Goal: Task Accomplishment & Management: Use online tool/utility

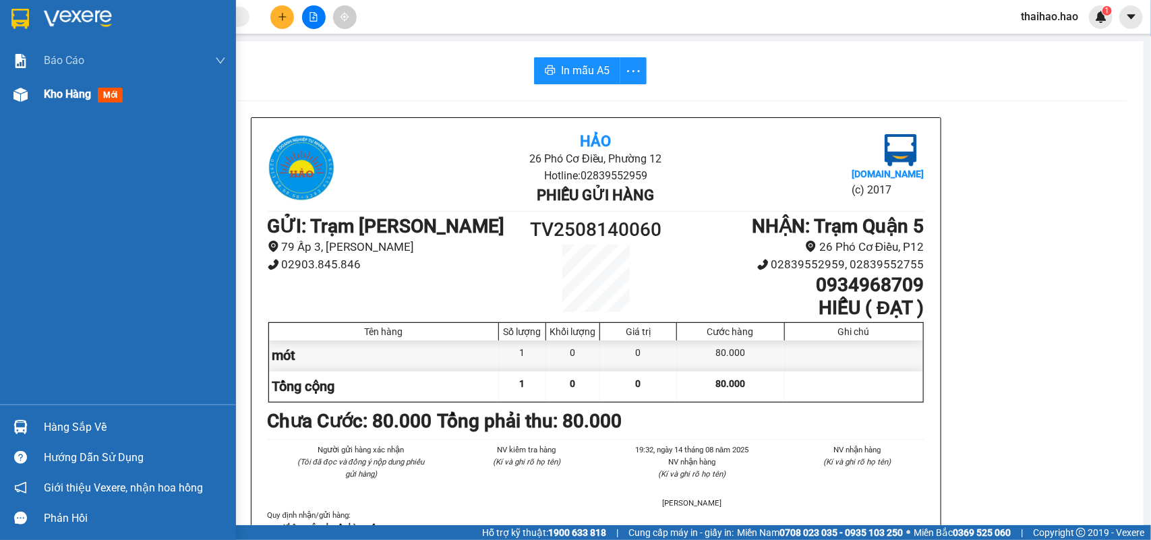
click at [121, 92] on span "mới" at bounding box center [110, 95] width 25 height 15
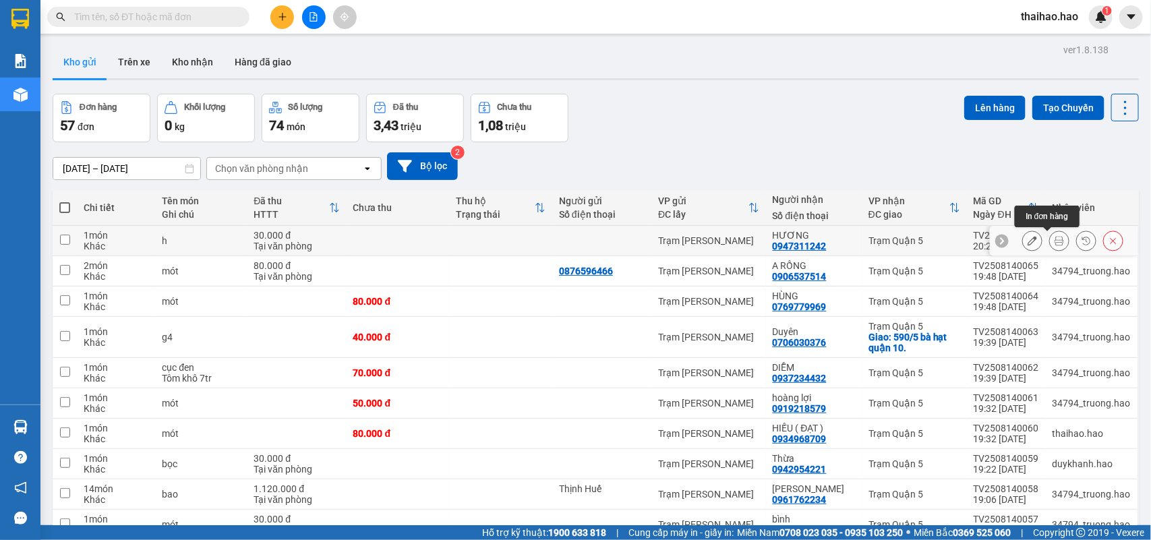
click at [1055, 241] on icon at bounding box center [1059, 240] width 9 height 9
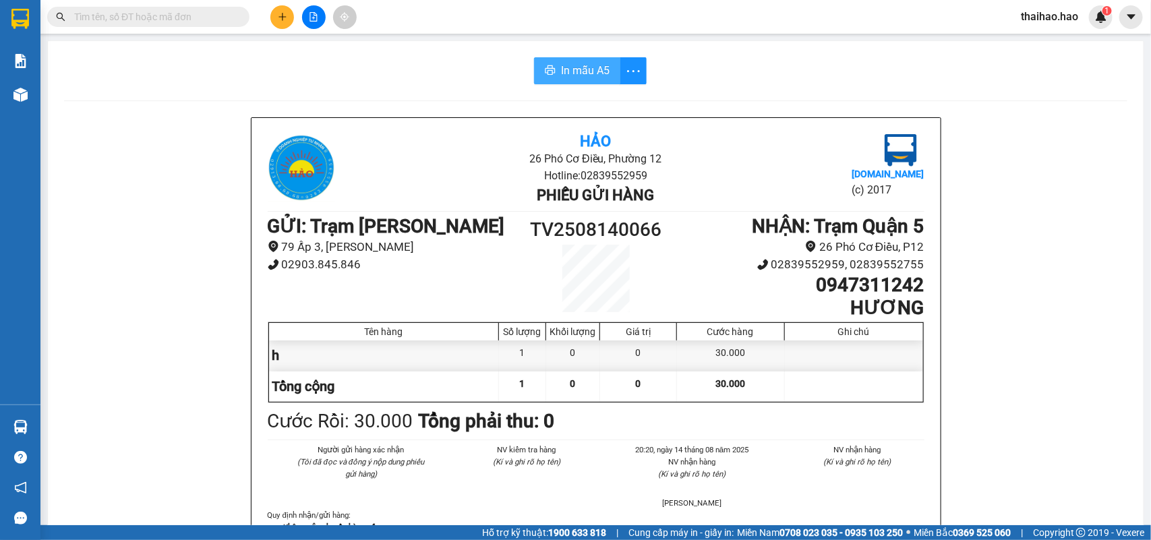
click at [585, 69] on span "In mẫu A5" at bounding box center [585, 70] width 49 height 17
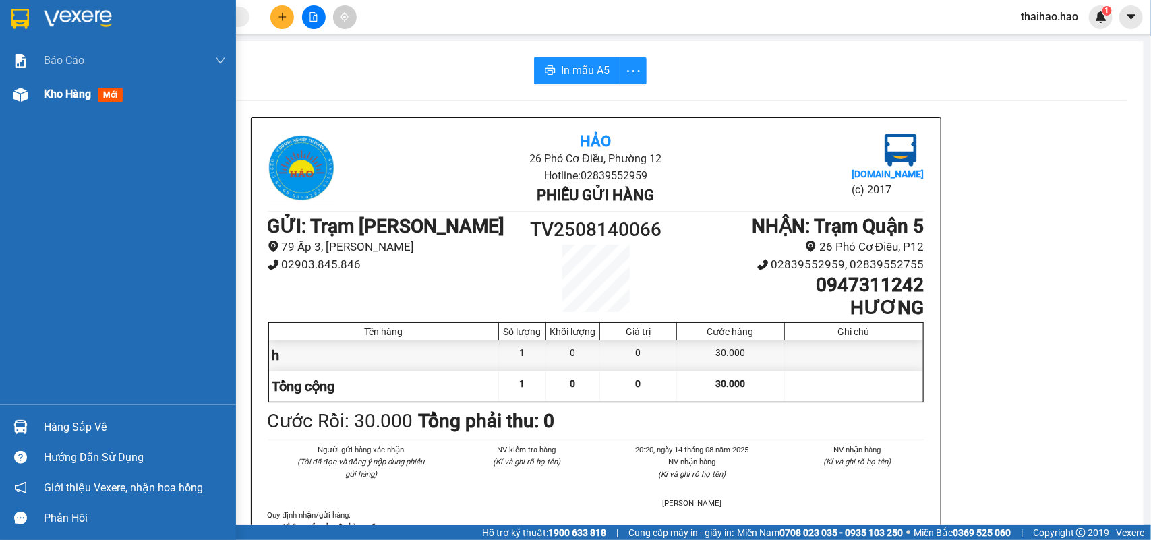
click at [62, 99] on span "Kho hàng" at bounding box center [67, 94] width 47 height 13
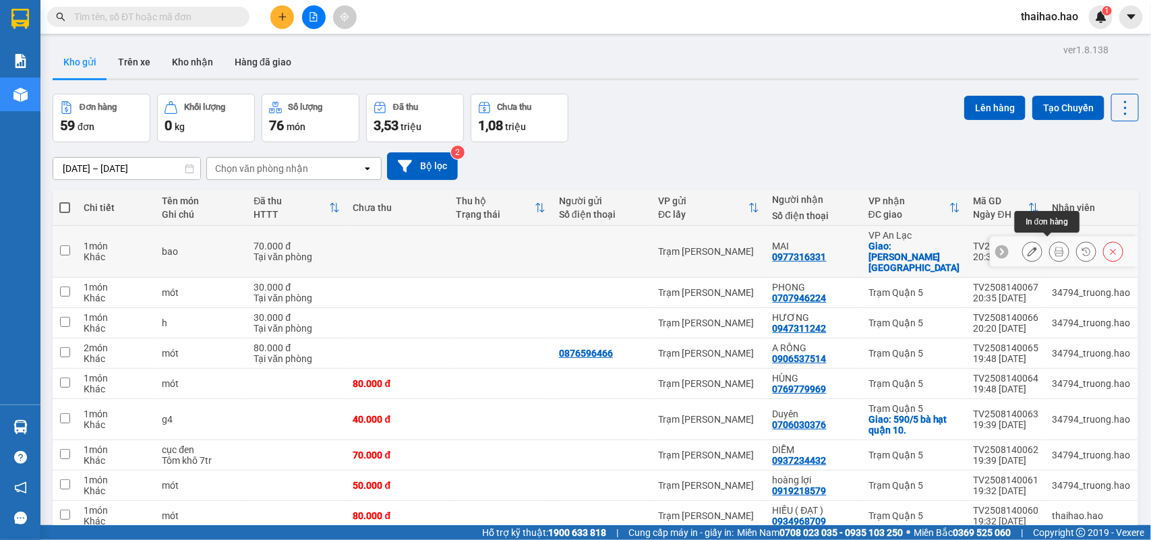
click at [1055, 247] on icon at bounding box center [1059, 251] width 9 height 9
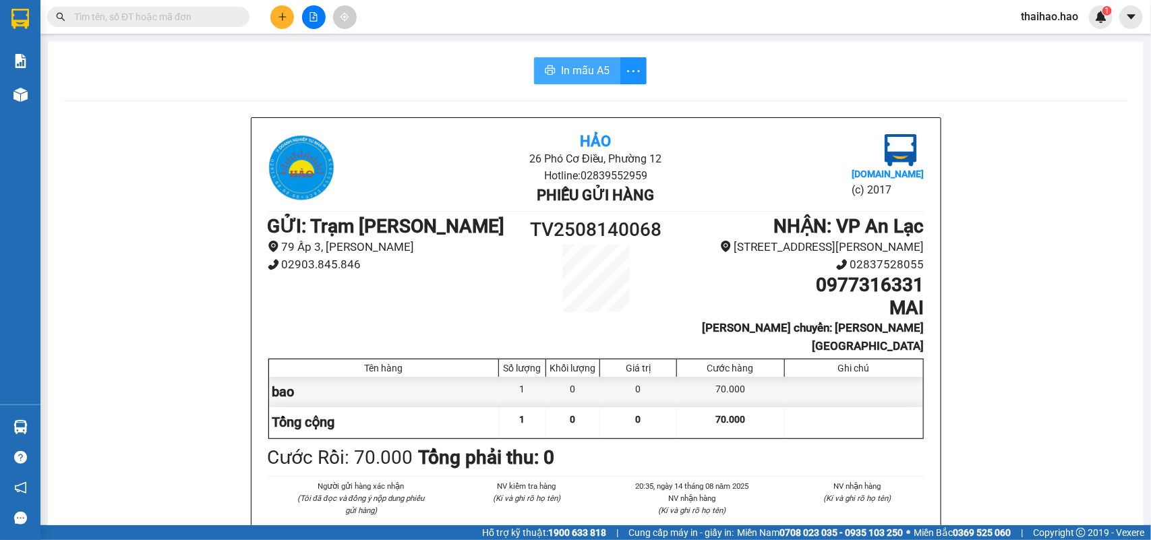
click at [546, 67] on icon "printer" at bounding box center [550, 69] width 10 height 9
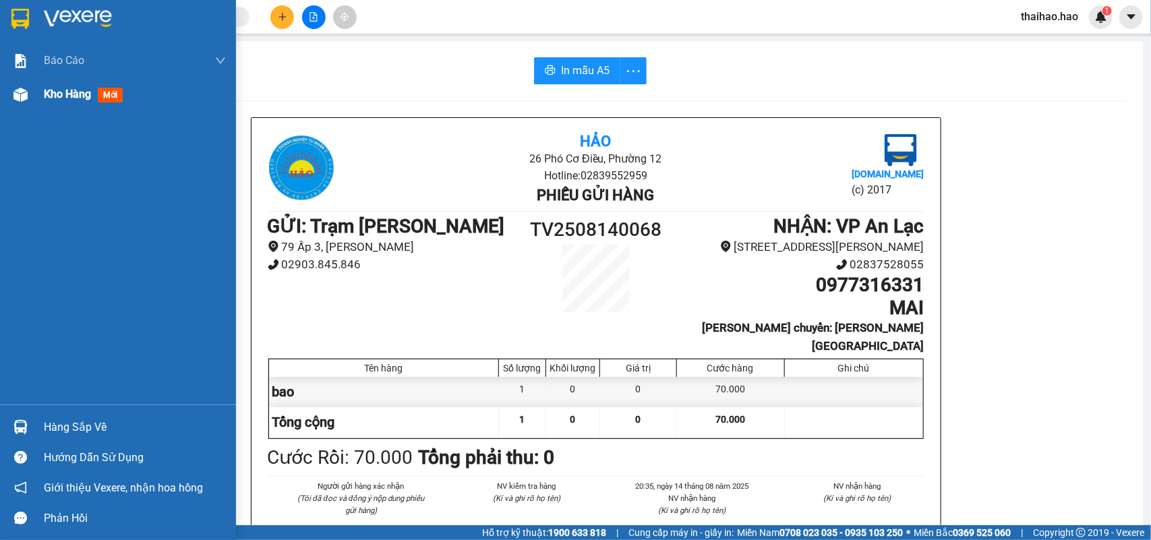
click at [67, 88] on span "Kho hàng" at bounding box center [67, 94] width 47 height 13
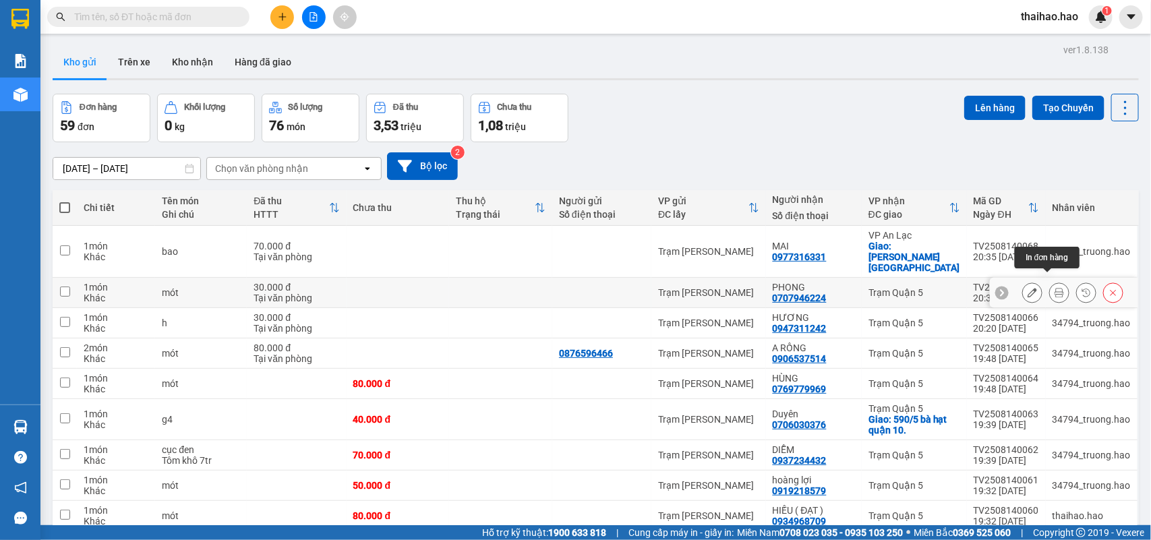
click at [1050, 284] on button at bounding box center [1059, 293] width 19 height 24
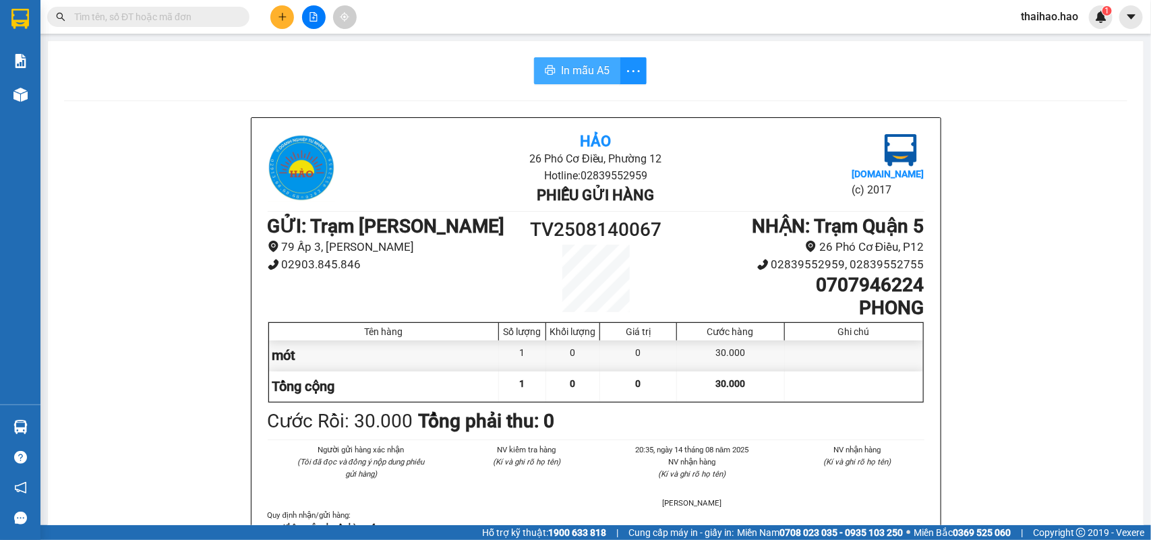
click at [566, 72] on span "In mẫu A5" at bounding box center [585, 70] width 49 height 17
click at [169, 18] on input "text" at bounding box center [153, 16] width 159 height 15
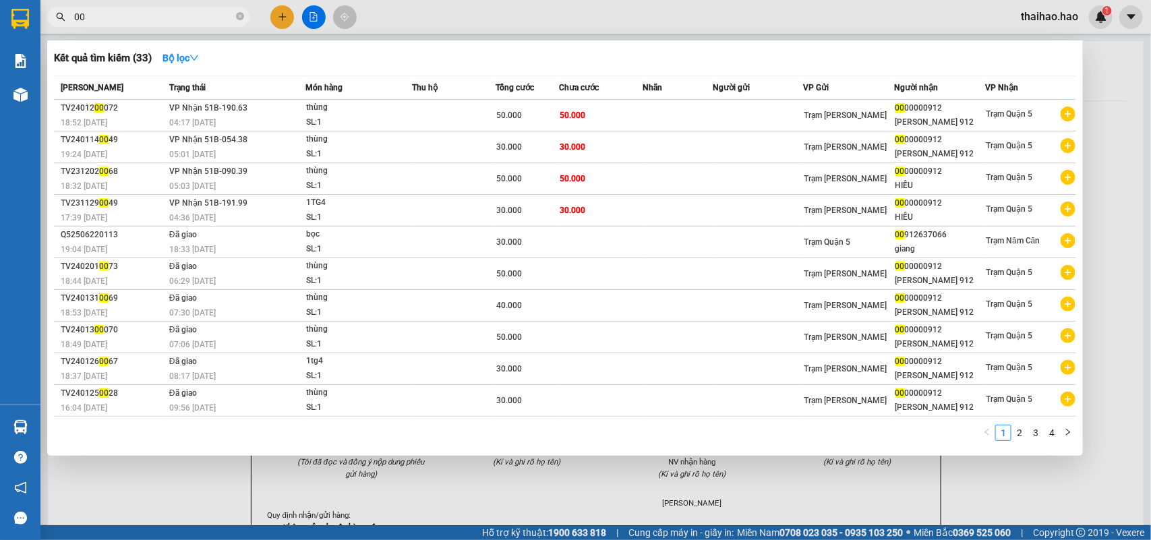
type input "0"
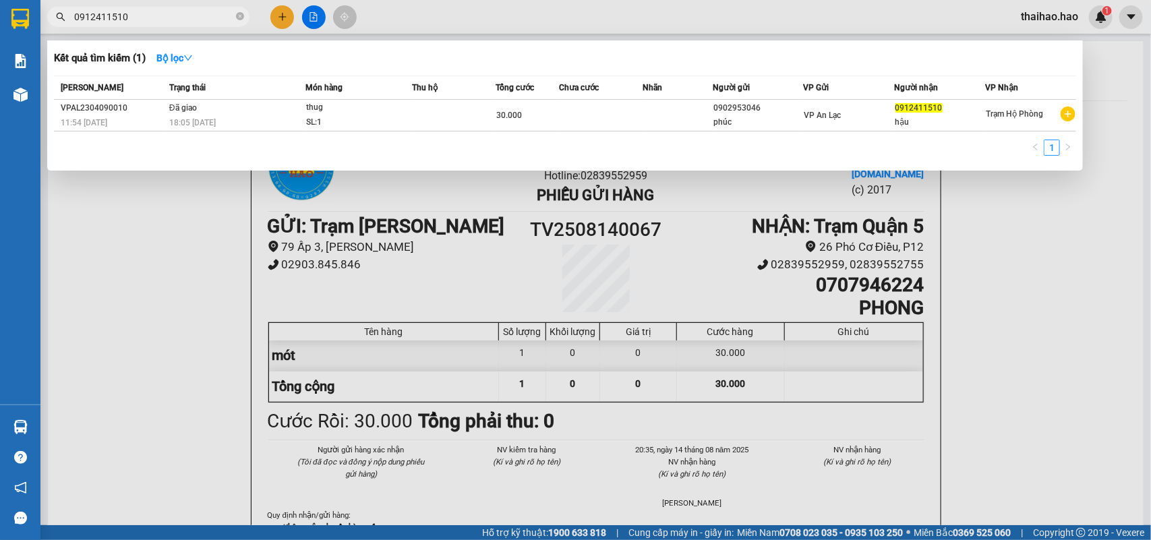
type input "0912411510"
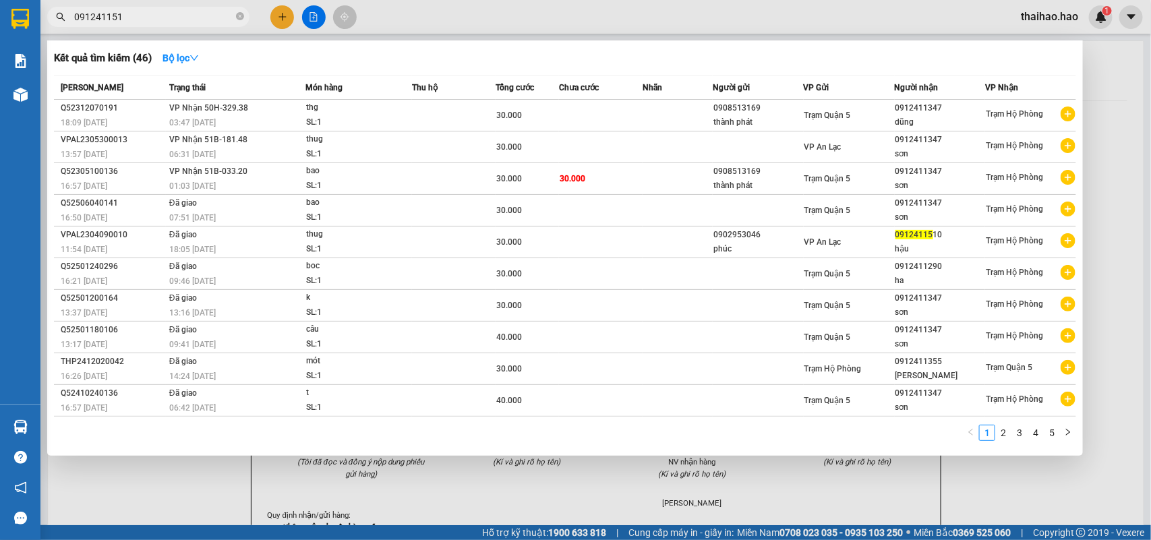
type input "0912411510"
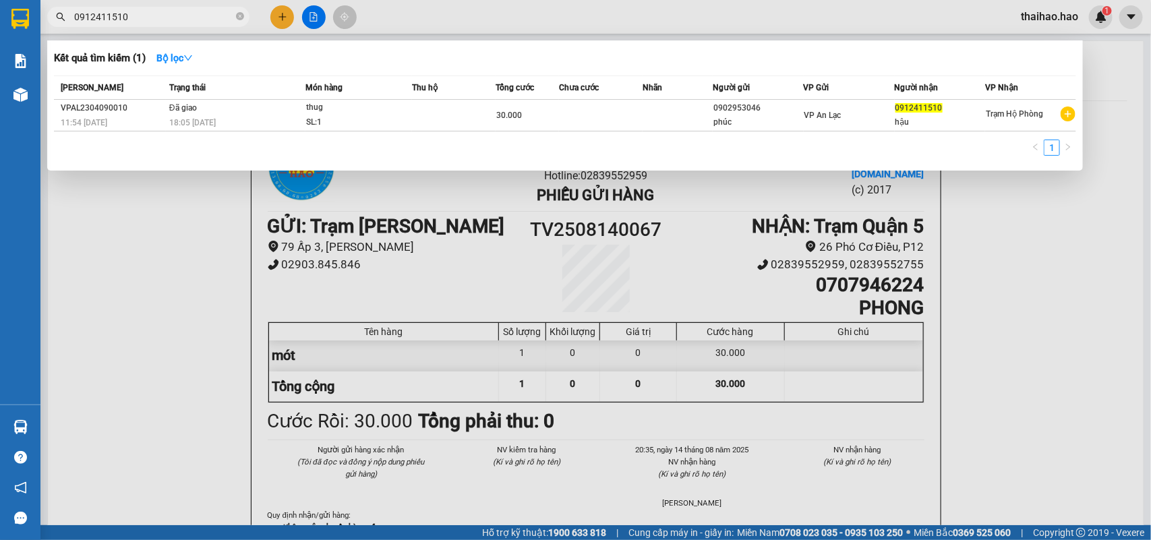
click at [117, 14] on input "0912411510" at bounding box center [153, 16] width 159 height 15
type input "510"
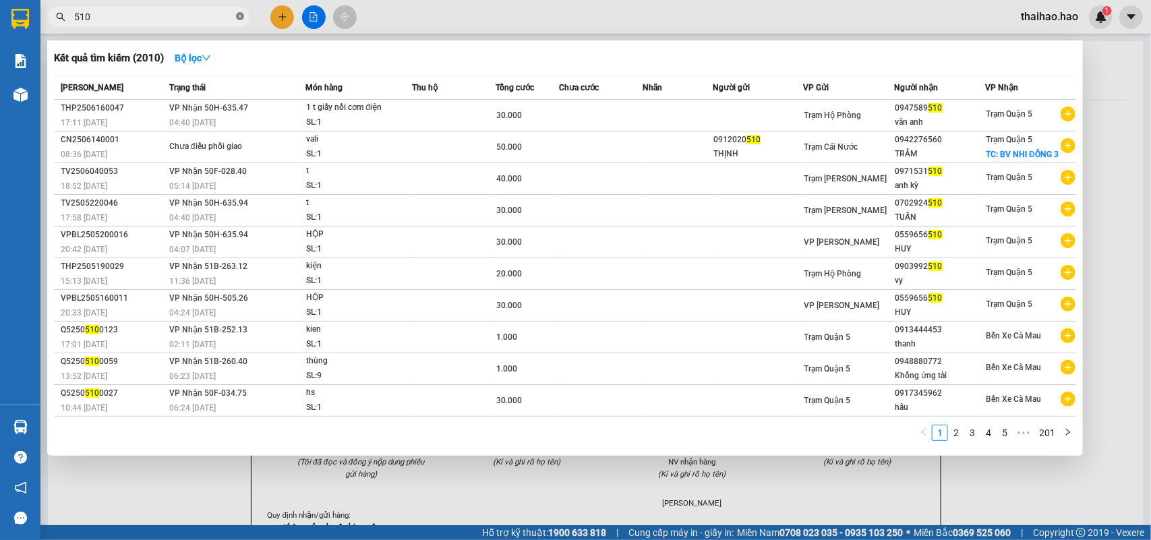
click at [241, 18] on icon "close-circle" at bounding box center [240, 16] width 8 height 8
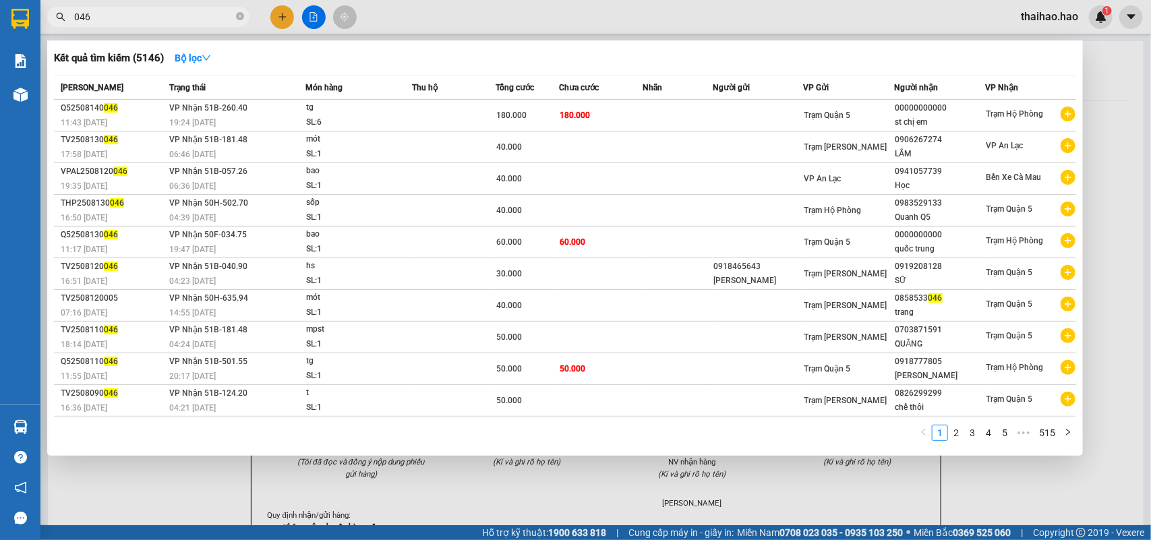
type input "046"
click at [585, 14] on div at bounding box center [575, 270] width 1151 height 540
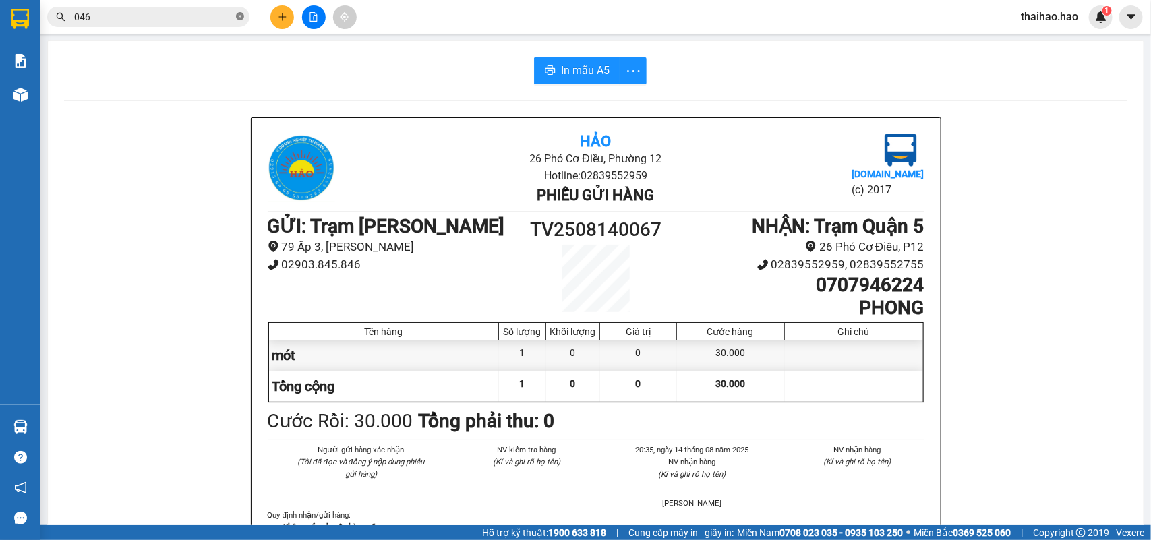
click at [243, 16] on icon "close-circle" at bounding box center [240, 16] width 8 height 8
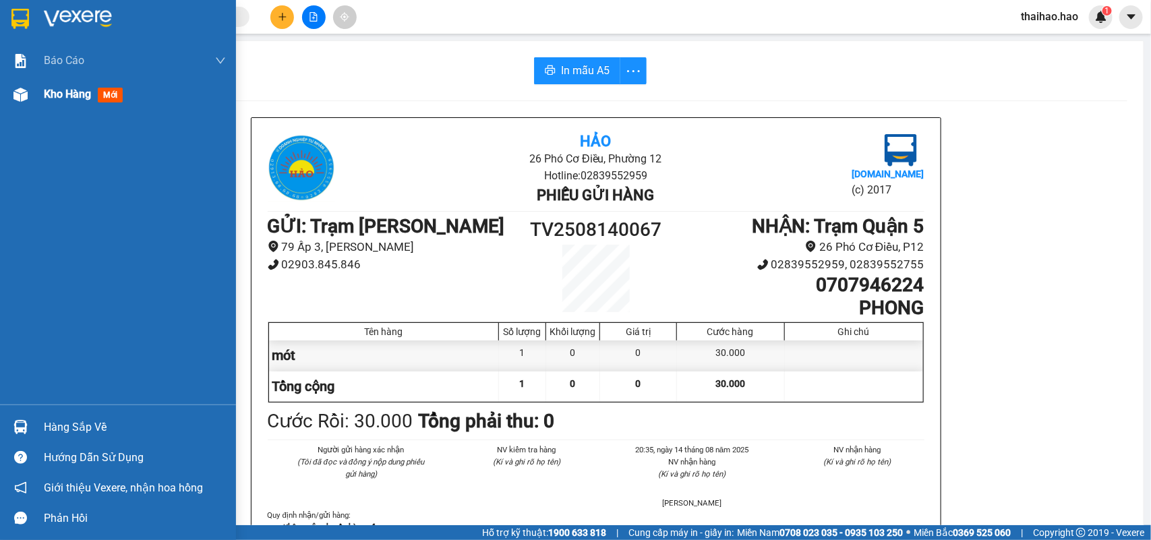
click at [27, 103] on div at bounding box center [21, 95] width 24 height 24
click at [67, 102] on div "Kho hàng mới" at bounding box center [86, 94] width 84 height 17
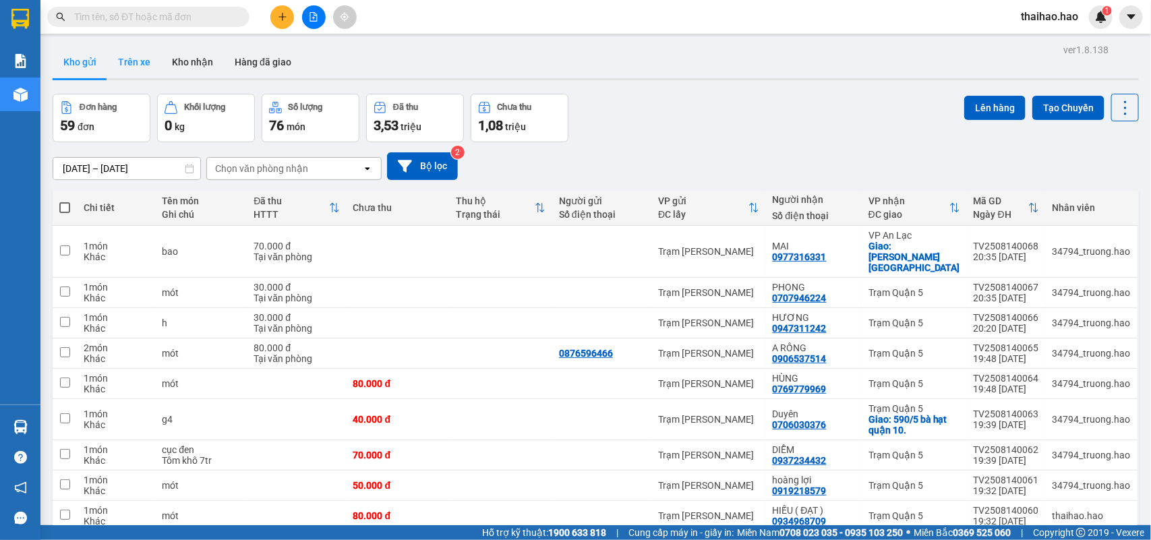
click at [130, 66] on button "Trên xe" at bounding box center [134, 62] width 54 height 32
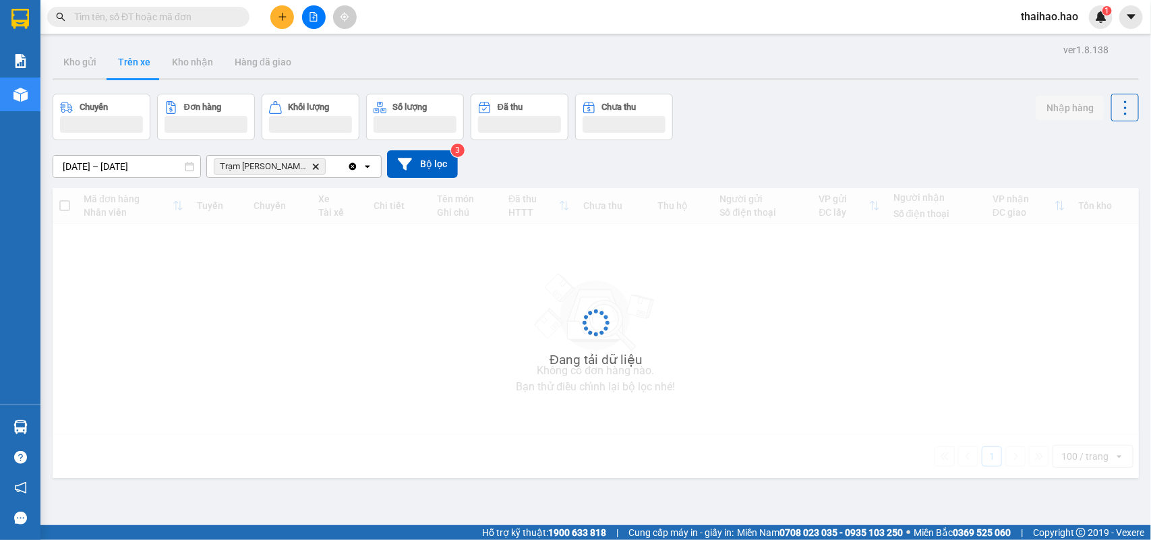
click at [150, 19] on input "text" at bounding box center [153, 16] width 159 height 15
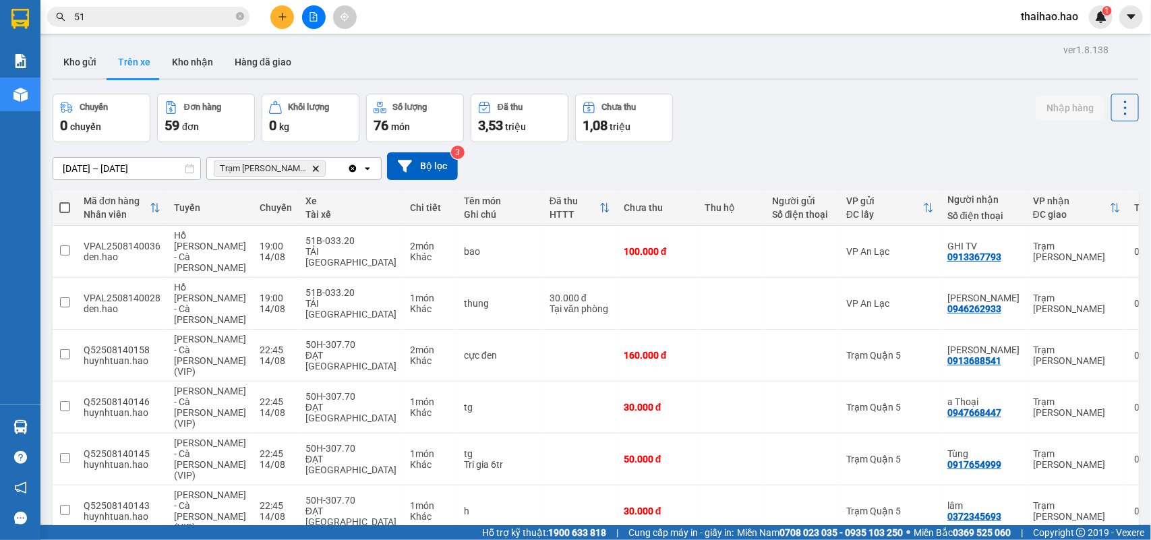
type input "510"
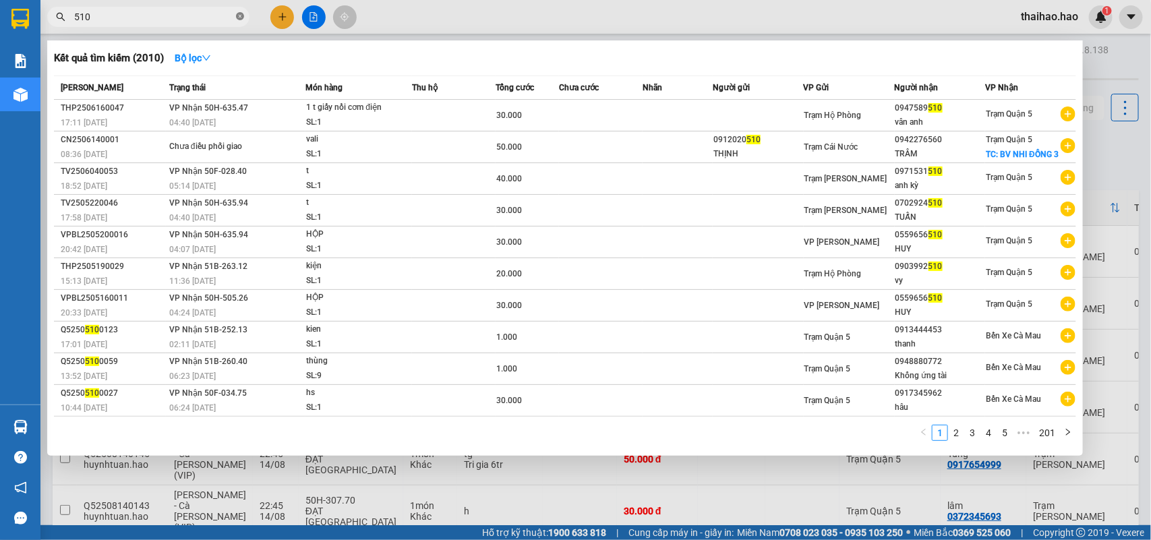
click at [241, 16] on icon "close-circle" at bounding box center [240, 16] width 8 height 8
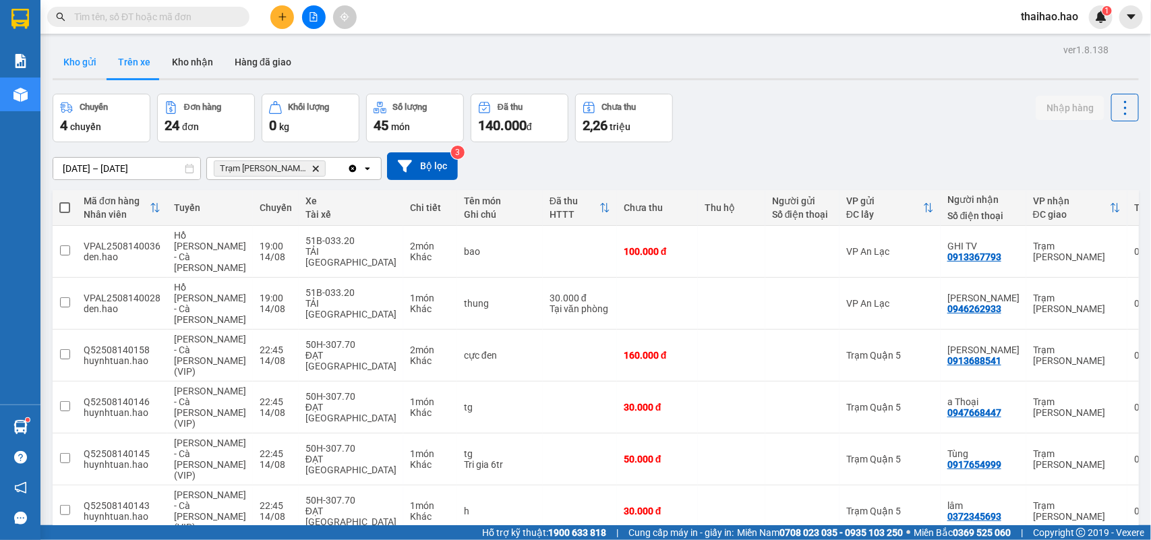
click at [71, 58] on button "Kho gửi" at bounding box center [80, 62] width 55 height 32
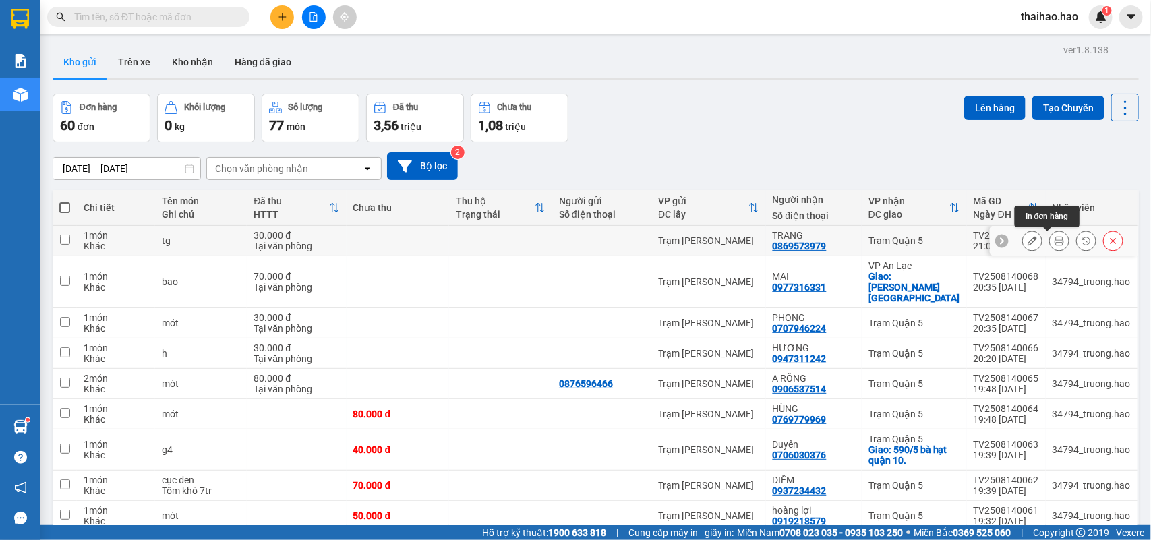
click at [1055, 238] on icon at bounding box center [1059, 240] width 9 height 9
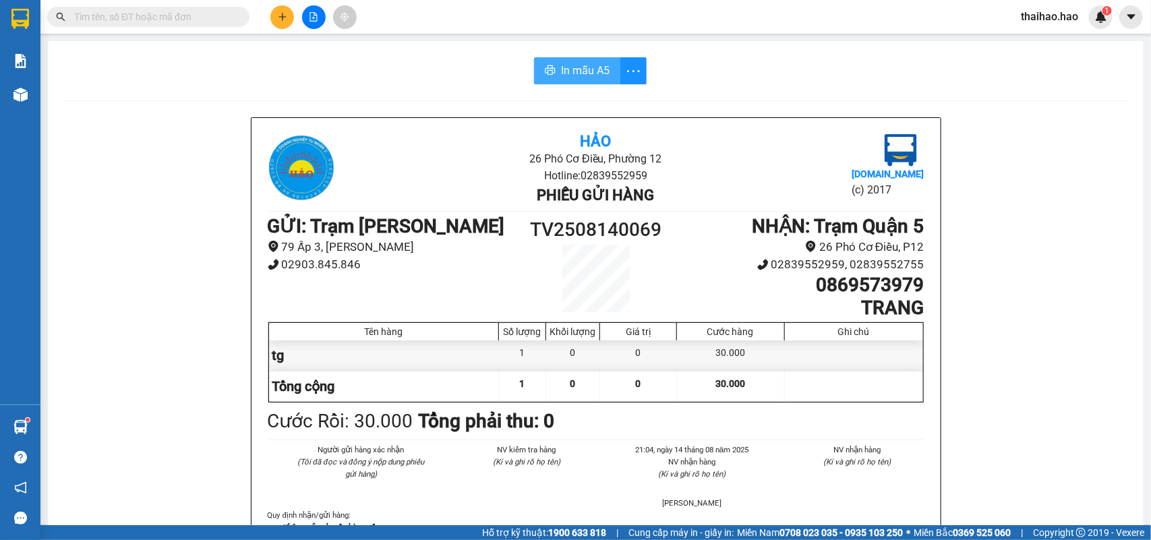
drag, startPoint x: 591, startPoint y: 78, endPoint x: 612, endPoint y: 69, distance: 22.9
click at [591, 78] on span "In mẫu A5" at bounding box center [585, 70] width 49 height 17
